Goal: Information Seeking & Learning: Learn about a topic

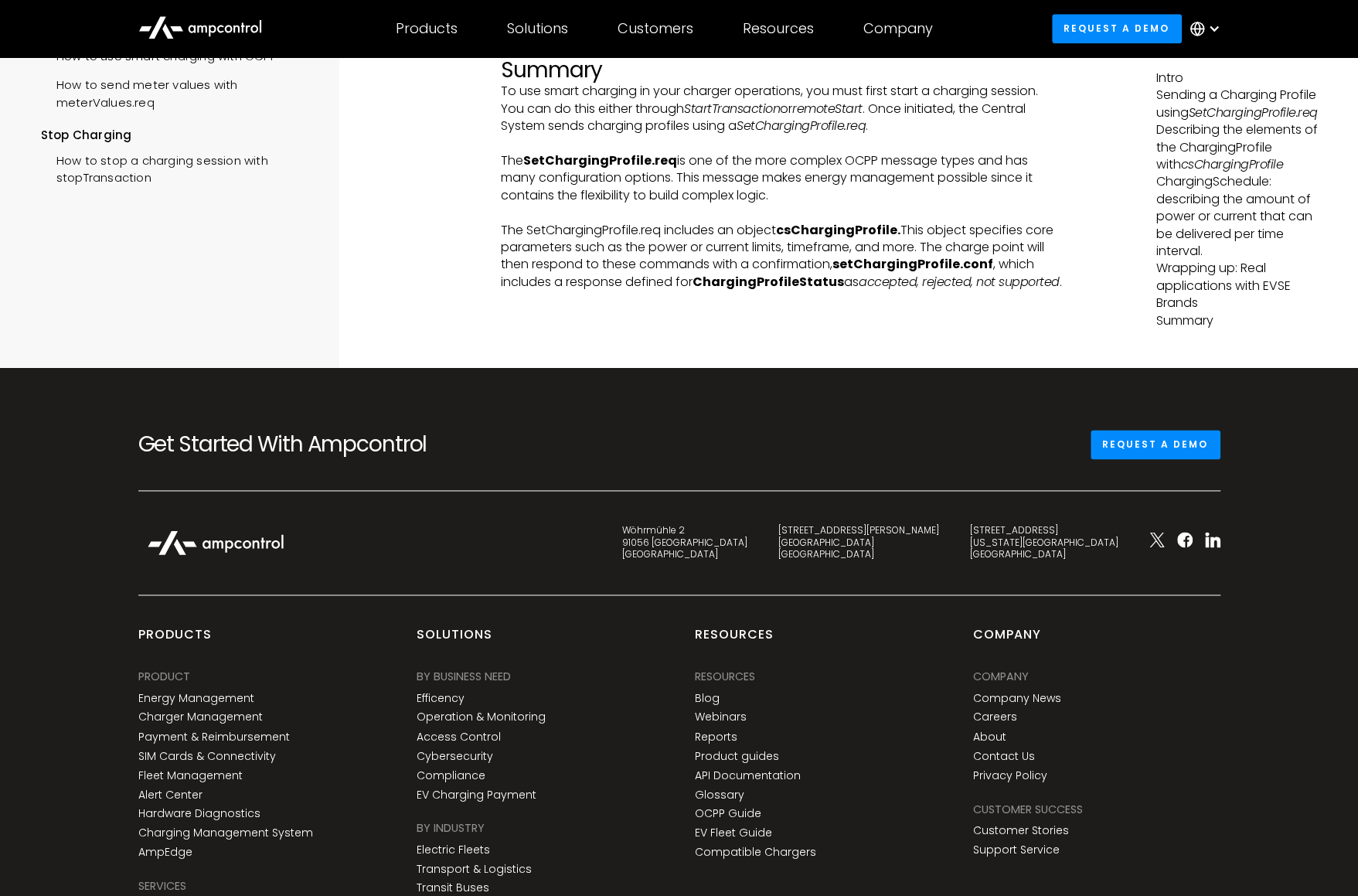
scroll to position [5412, 0]
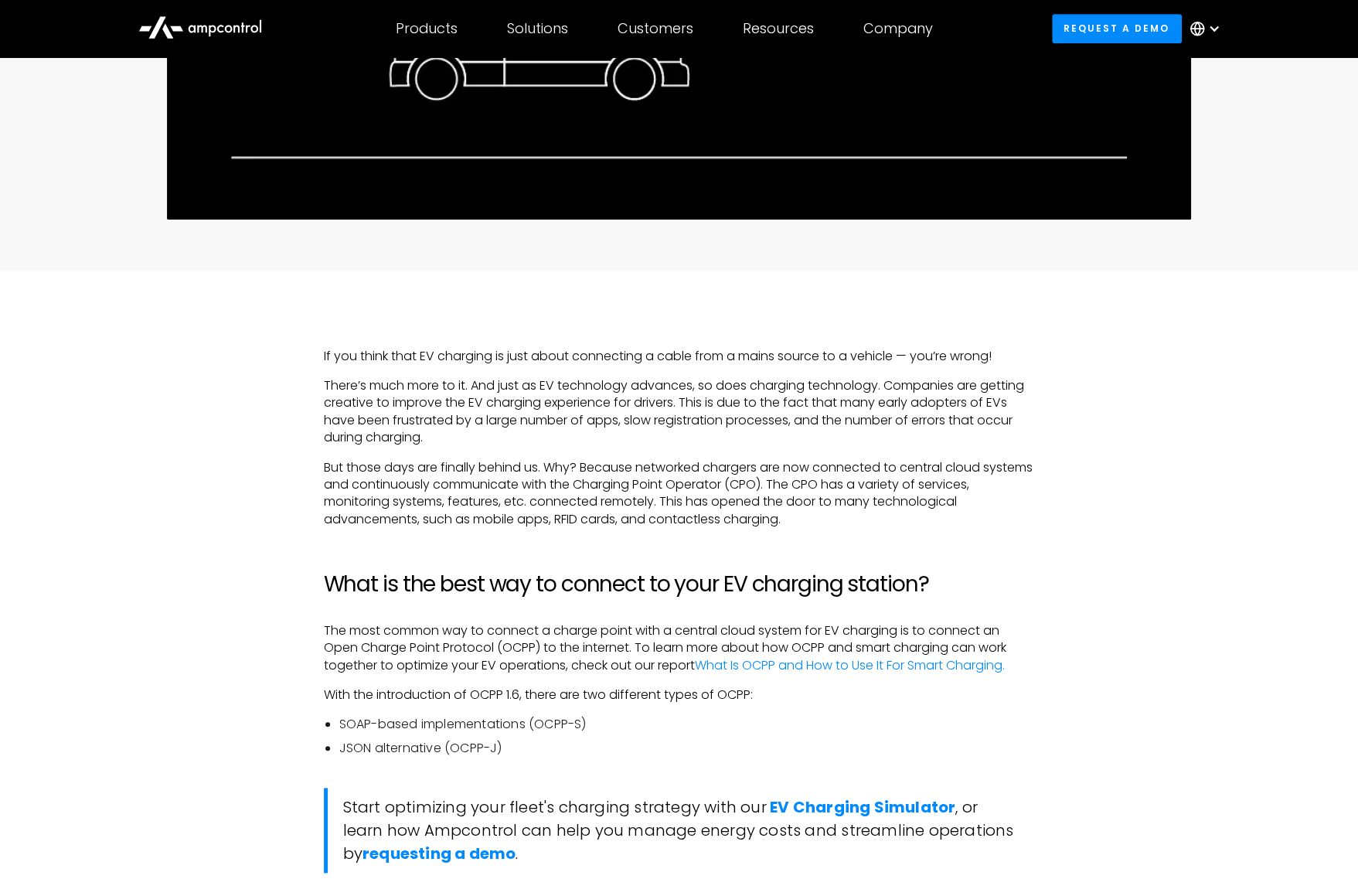
scroll to position [773, 0]
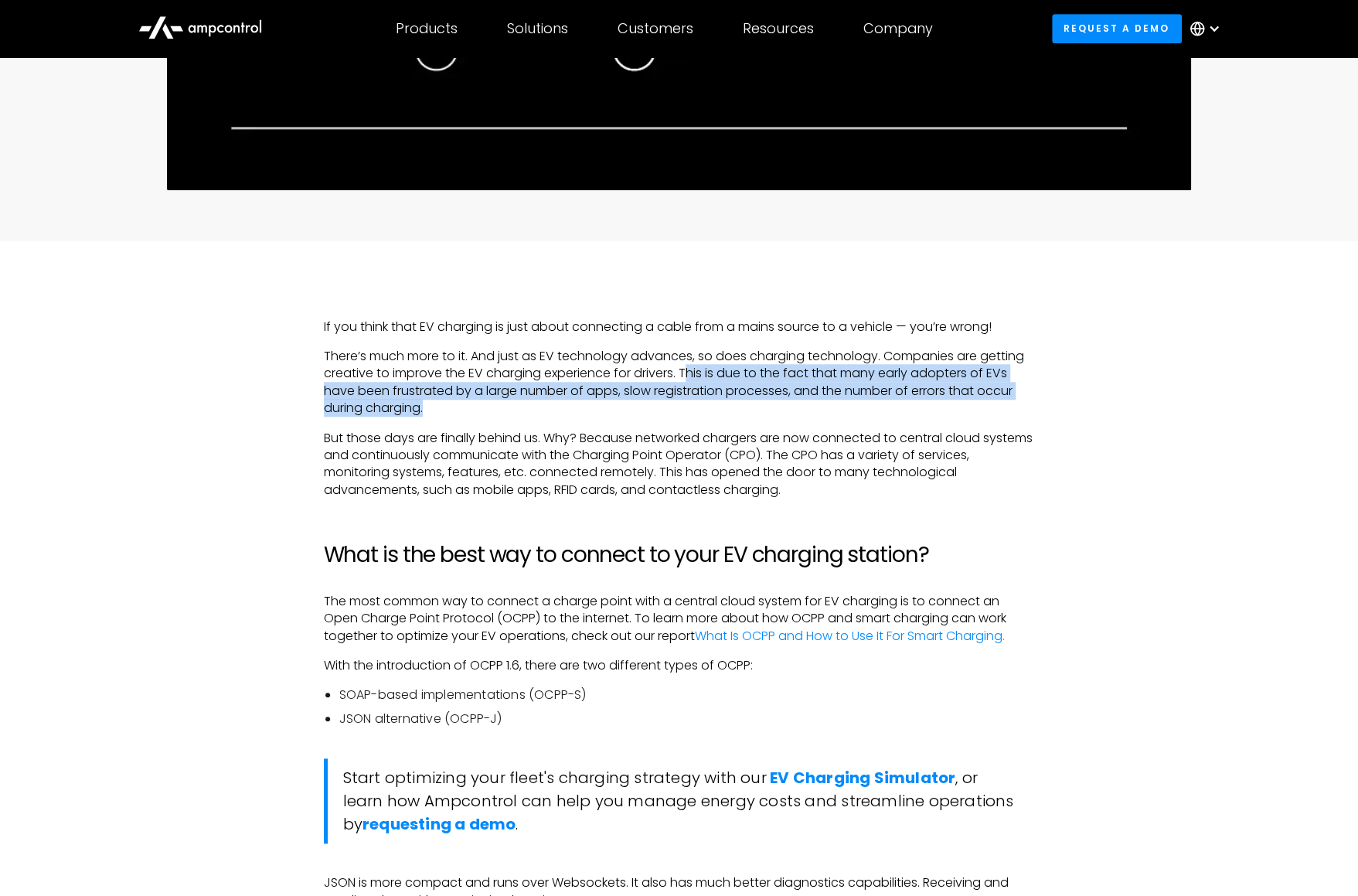
drag, startPoint x: 689, startPoint y: 371, endPoint x: 1016, endPoint y: 406, distance: 328.9
click at [1016, 406] on p "There’s much more to it. And just as EV technology advances, so does charging t…" at bounding box center [679, 382] width 712 height 69
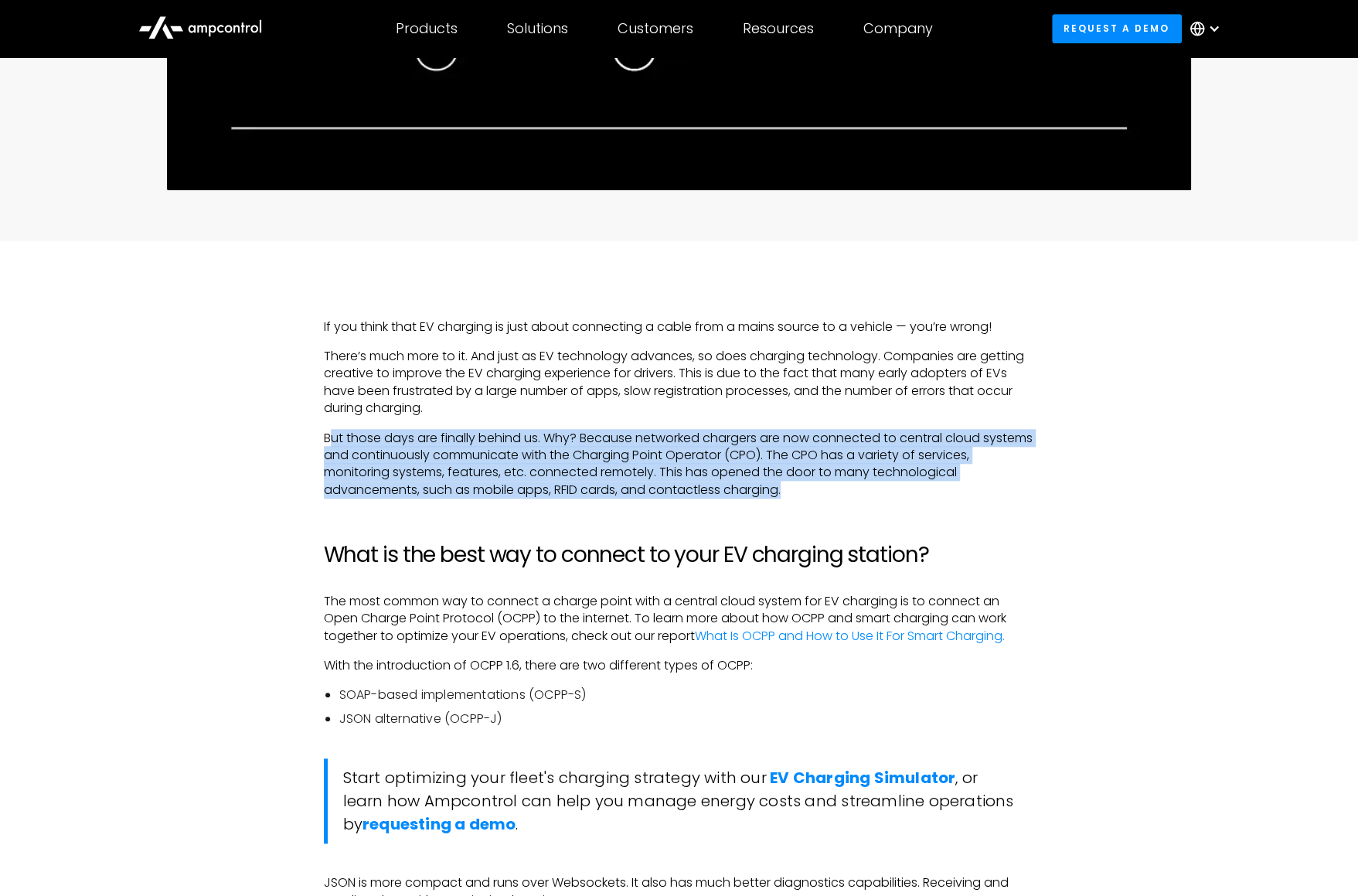
drag, startPoint x: 330, startPoint y: 440, endPoint x: 1011, endPoint y: 487, distance: 682.6
click at [1011, 487] on p "But those days are finally behind us. Why? Because networked chargers are now c…" at bounding box center [679, 464] width 712 height 69
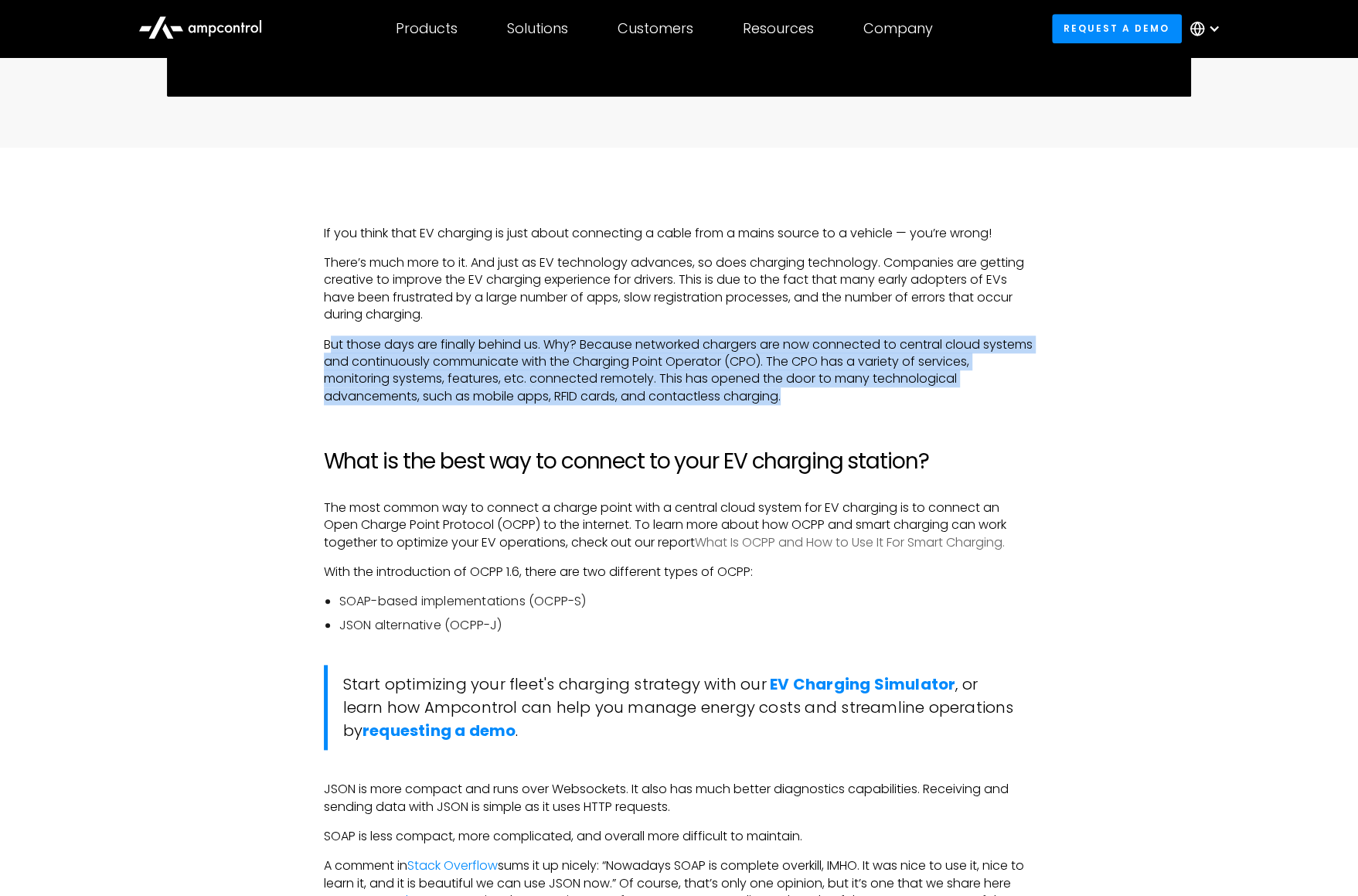
scroll to position [1005, 0]
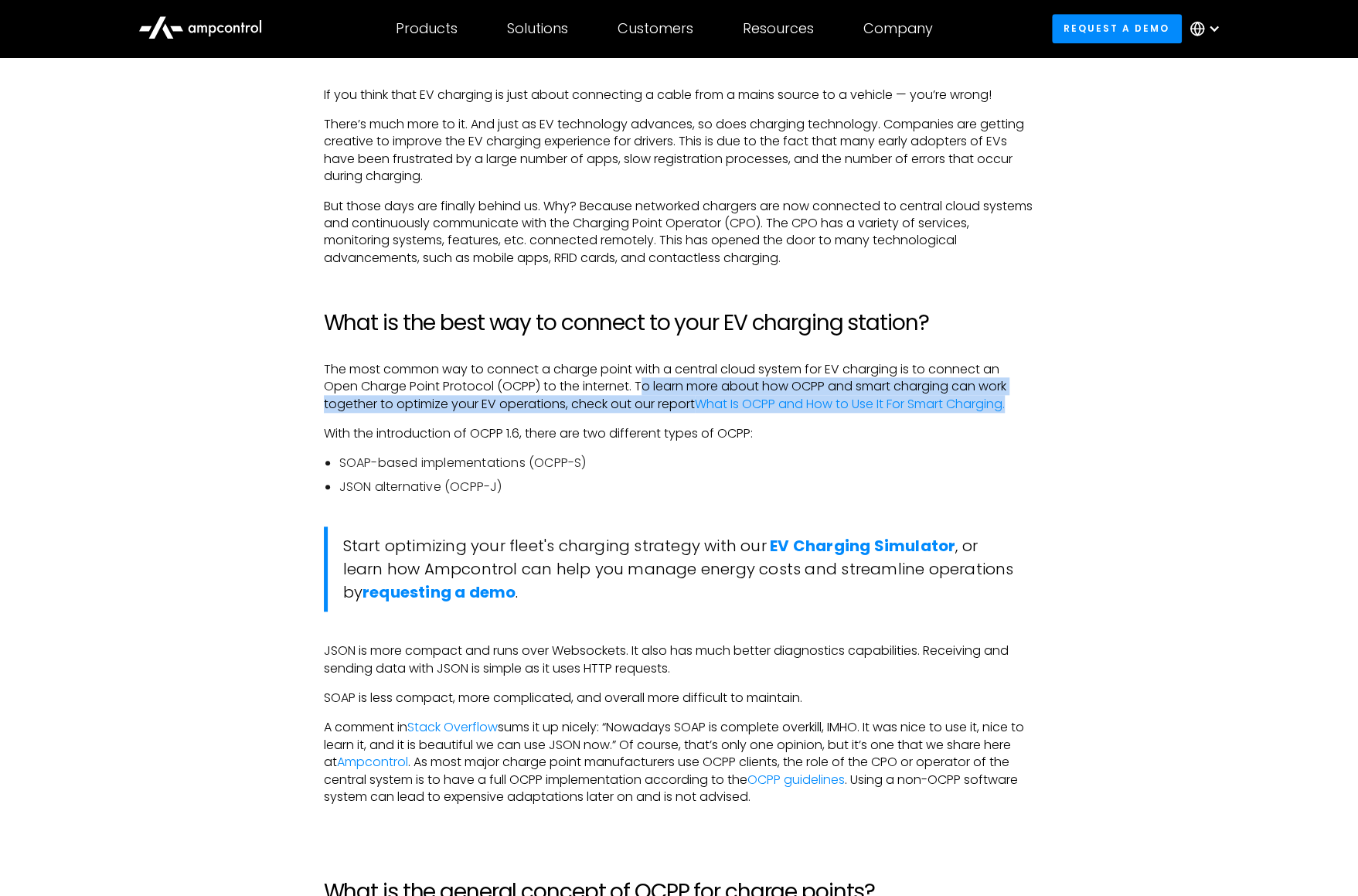
drag, startPoint x: 642, startPoint y: 384, endPoint x: 1046, endPoint y: 405, distance: 404.5
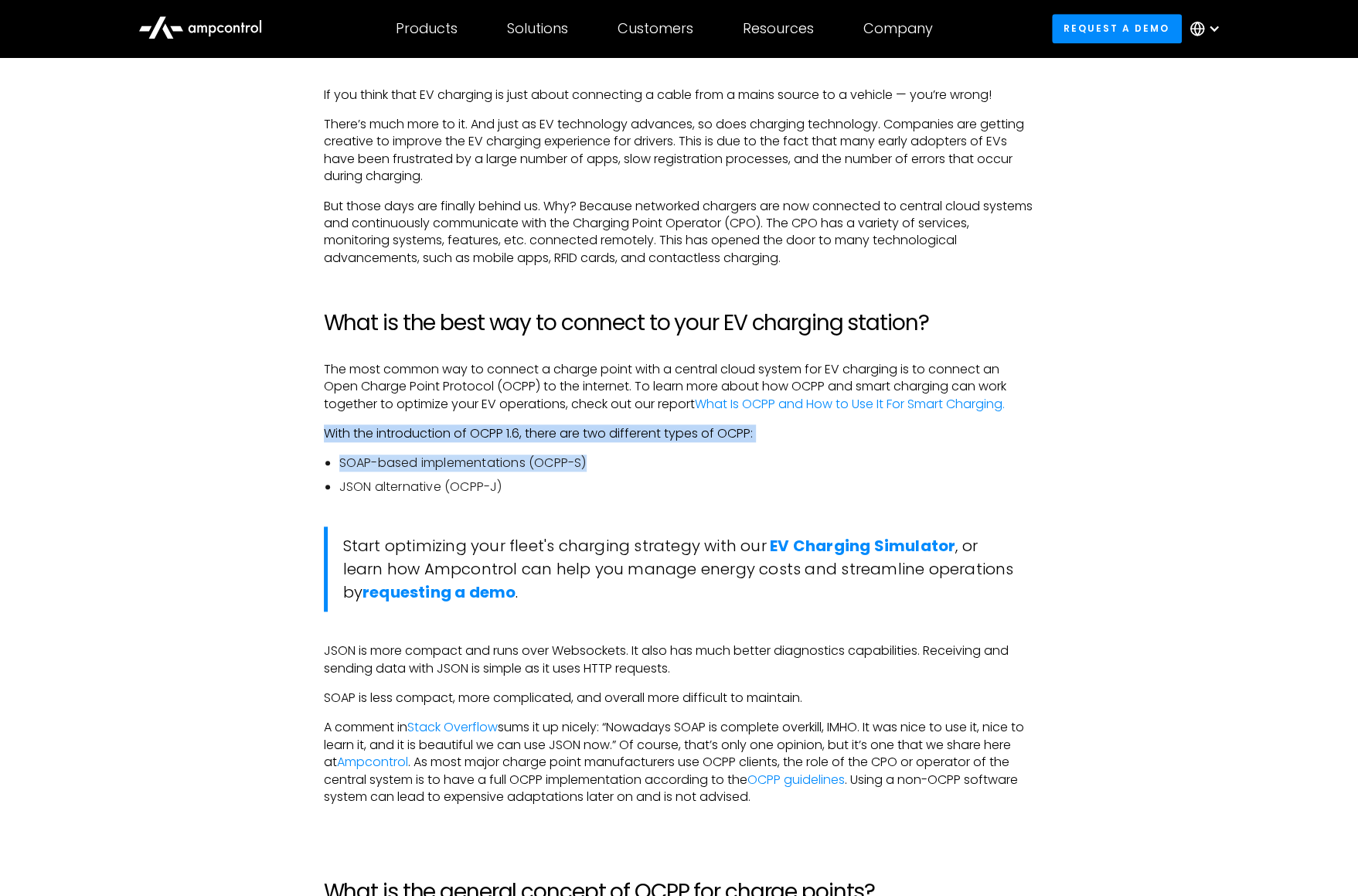
drag, startPoint x: 310, startPoint y: 435, endPoint x: 742, endPoint y: 443, distance: 432.1
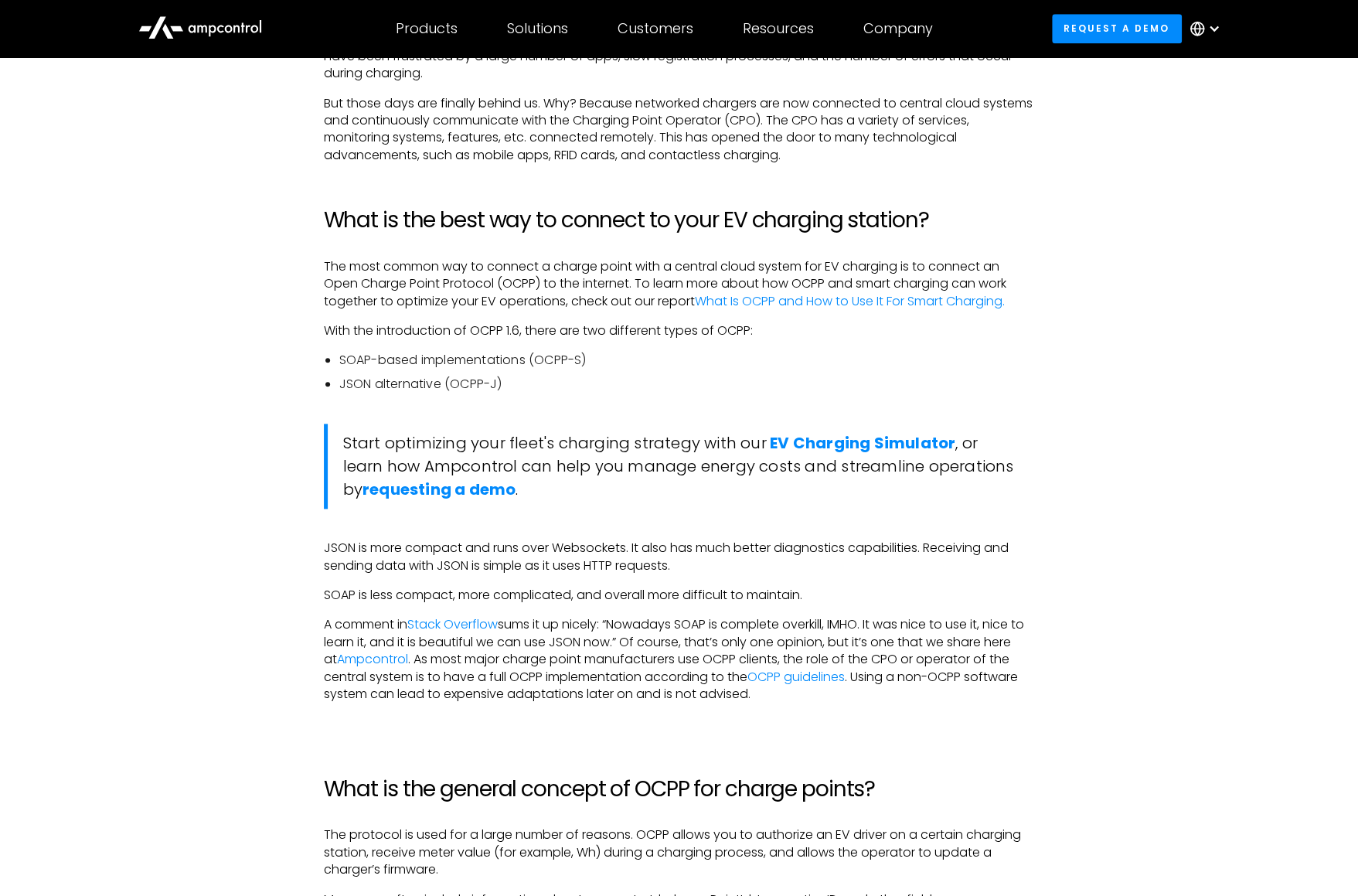
scroll to position [1237, 0]
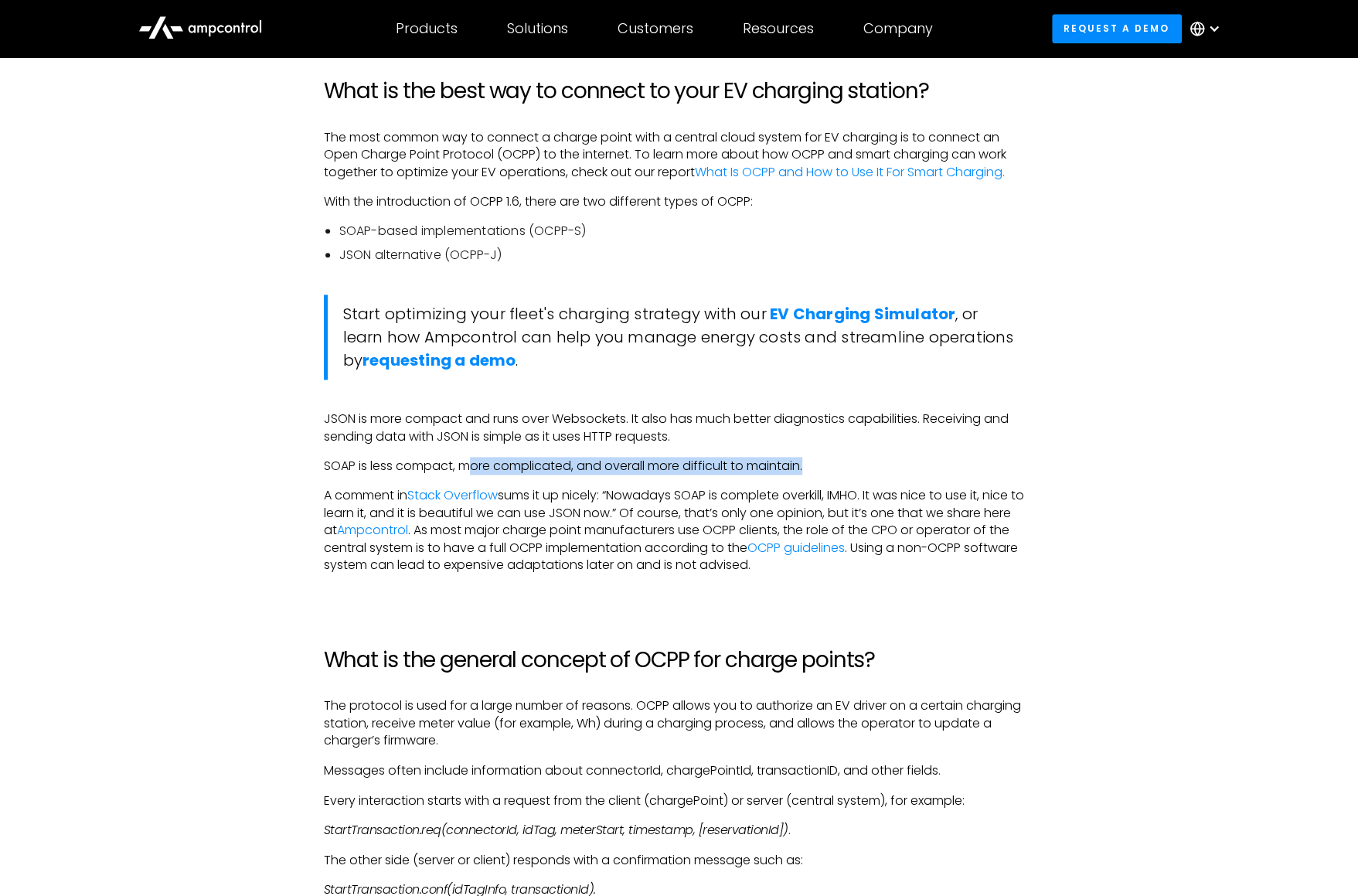
drag, startPoint x: 480, startPoint y: 461, endPoint x: 826, endPoint y: 469, distance: 346.1
click at [826, 469] on p "SOAP is less compact, more complicated, and overall more difficult to maintain." at bounding box center [679, 465] width 712 height 17
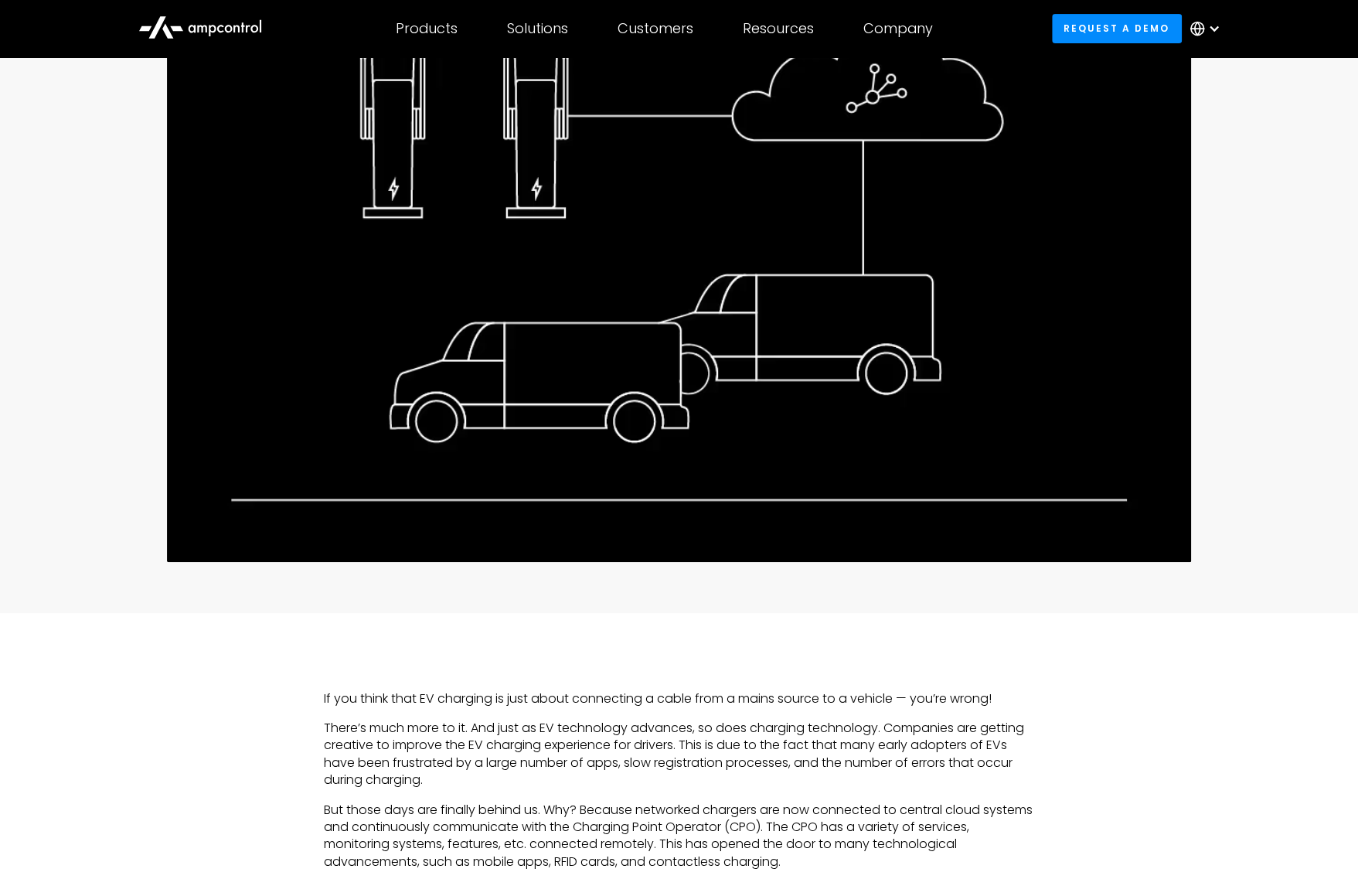
scroll to position [0, 0]
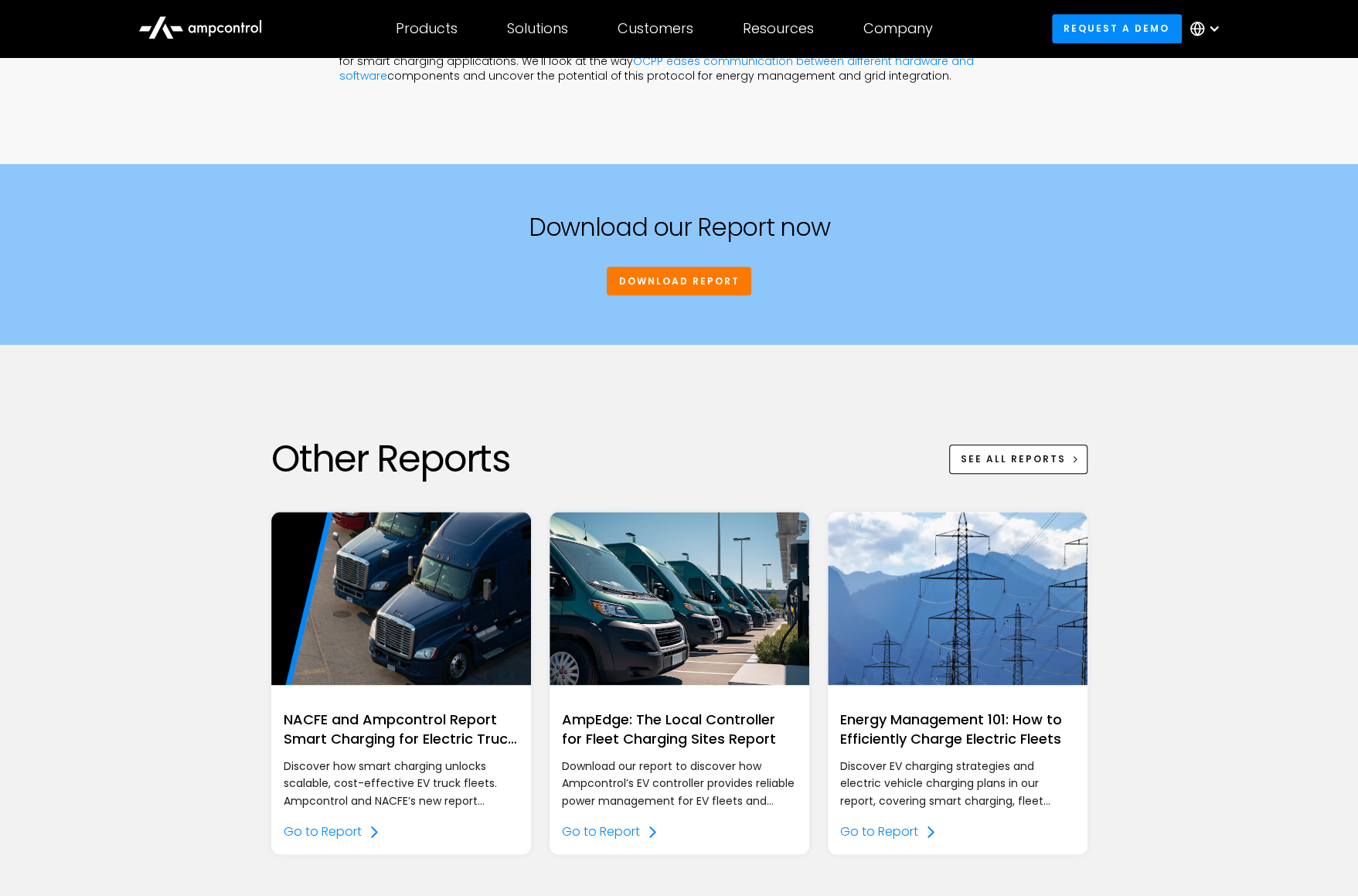
scroll to position [1005, 0]
